Goal: Check status: Check status

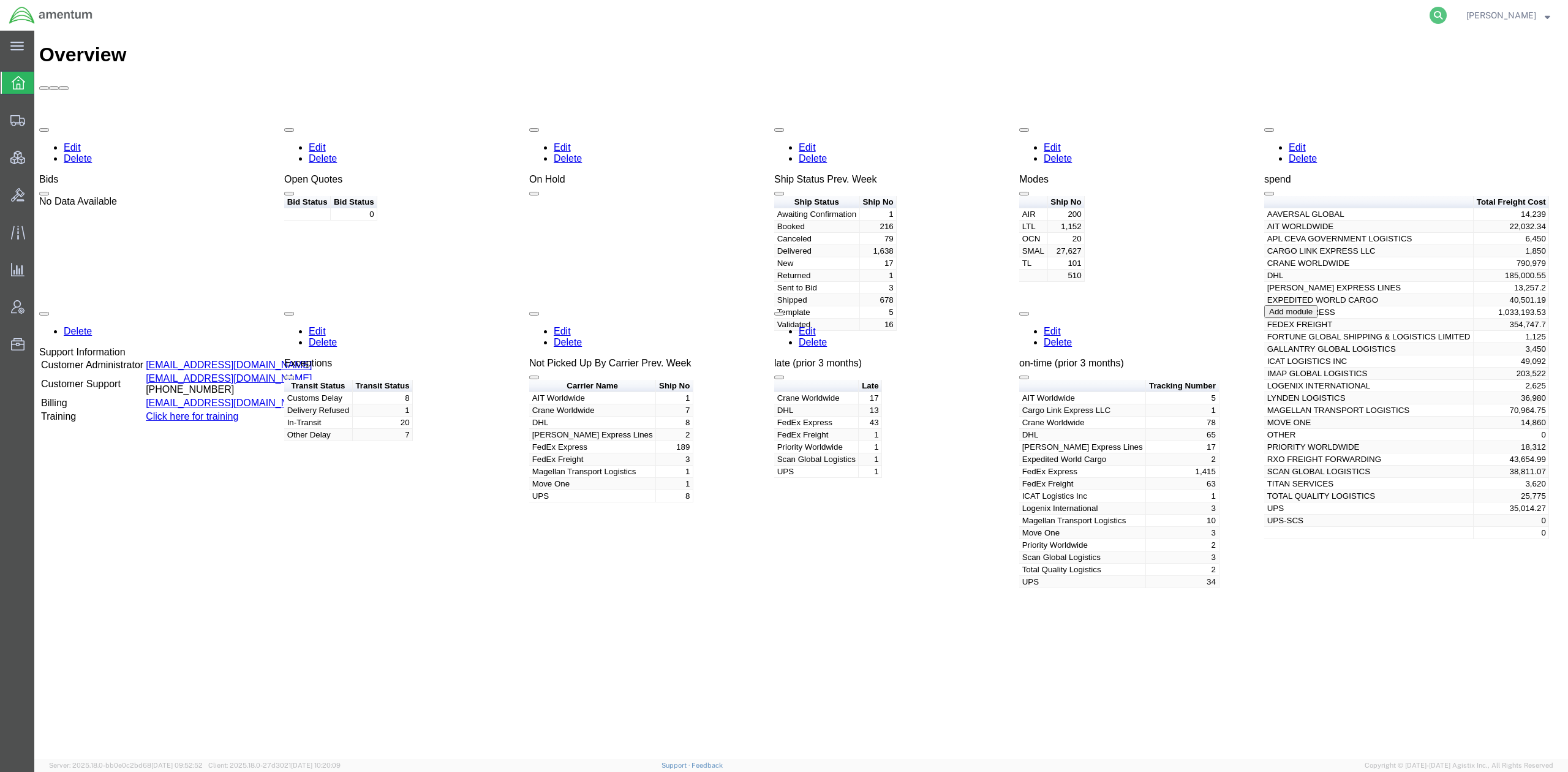
click at [1434, 9] on icon at bounding box center [1438, 15] width 17 height 17
paste input "56747876"
type input "56747876"
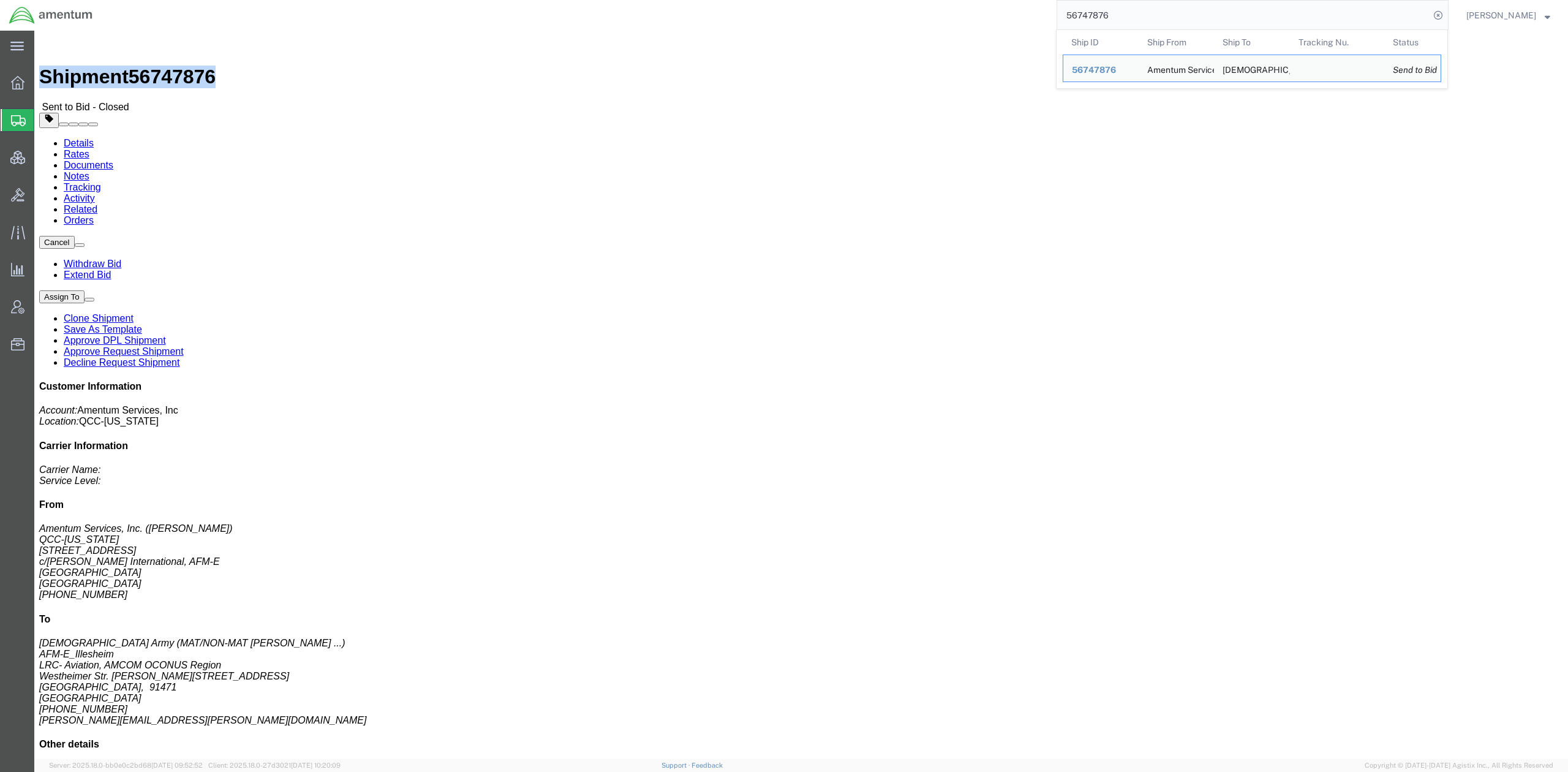
drag, startPoint x: 172, startPoint y: 21, endPoint x: 20, endPoint y: 24, distance: 152.0
click div "Shipment 56747876 Sent to Bid - Closed"
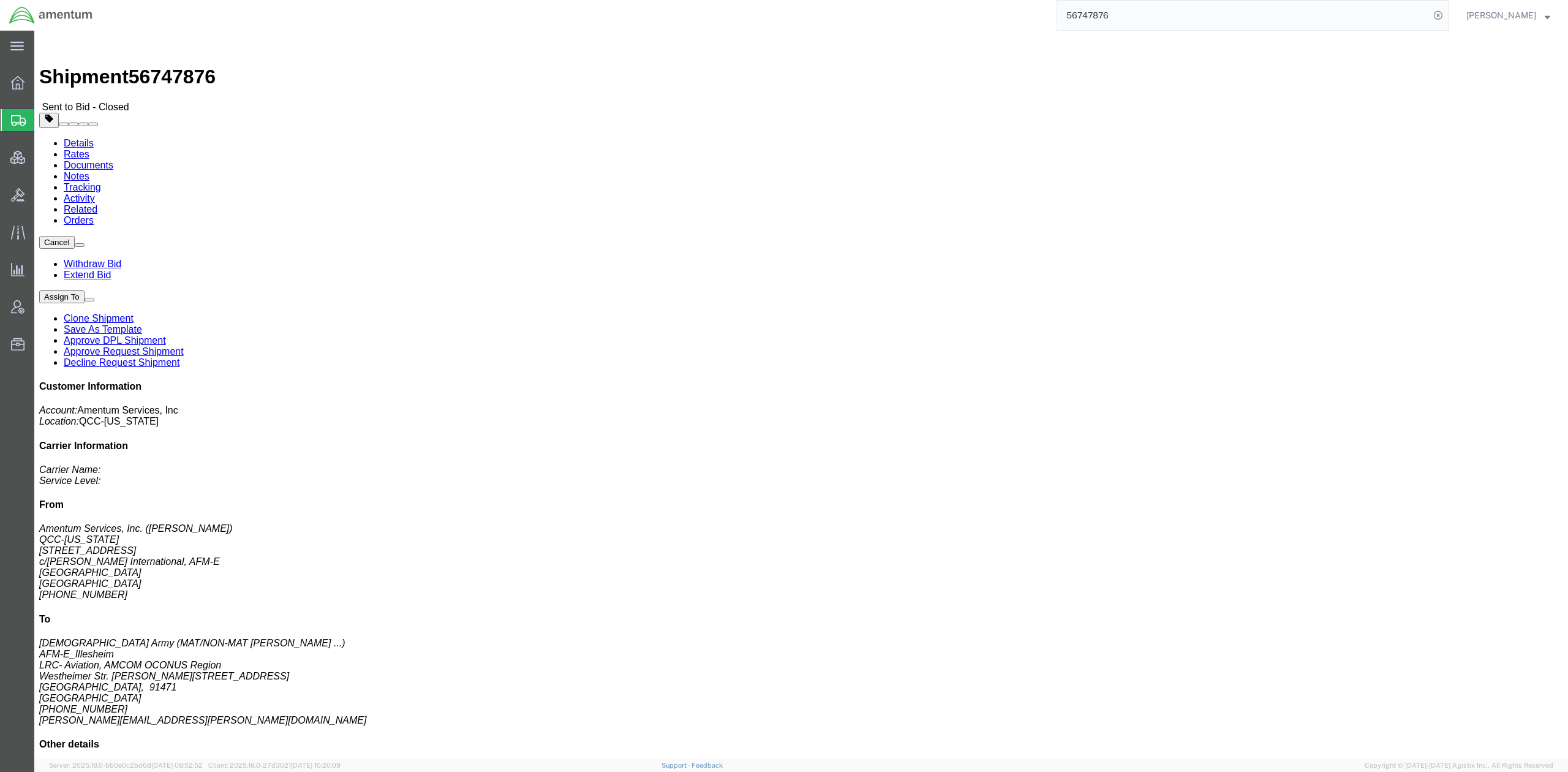
drag, startPoint x: 1140, startPoint y: 175, endPoint x: 1153, endPoint y: 179, distance: 13.6
click p "Customer Ref: DCO-25251-167904 Booking Number: DCO-25251-167904 Department: AFM…"
